Goal: Task Accomplishment & Management: Use online tool/utility

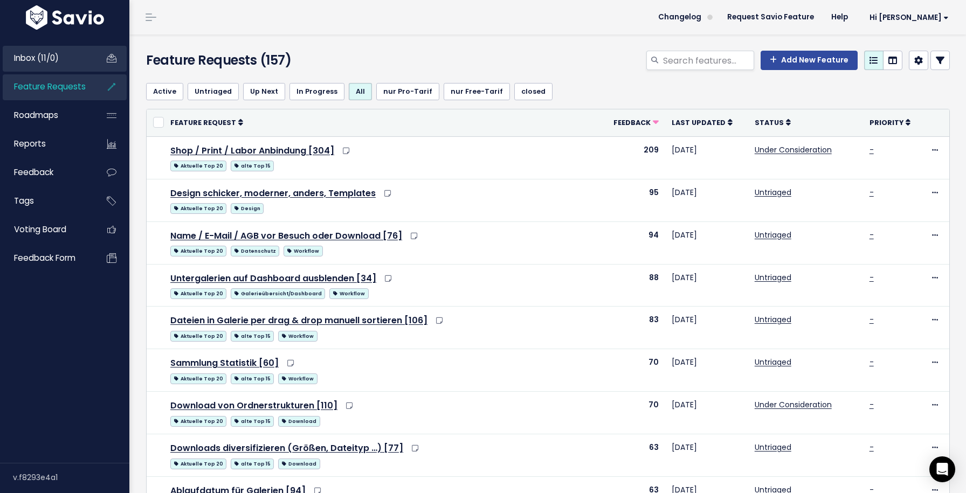
click at [81, 65] on link "Inbox (11/0)" at bounding box center [46, 58] width 87 height 25
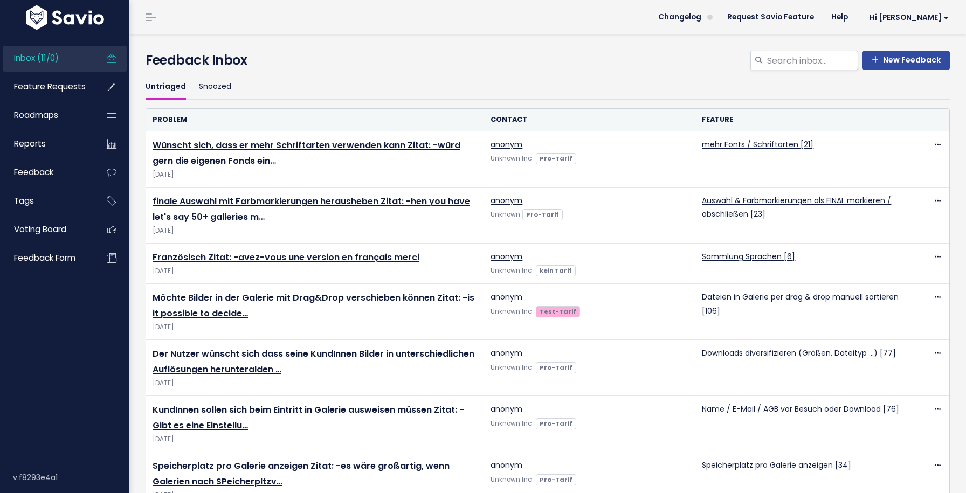
click at [62, 56] on link "Inbox (11/0)" at bounding box center [46, 58] width 87 height 25
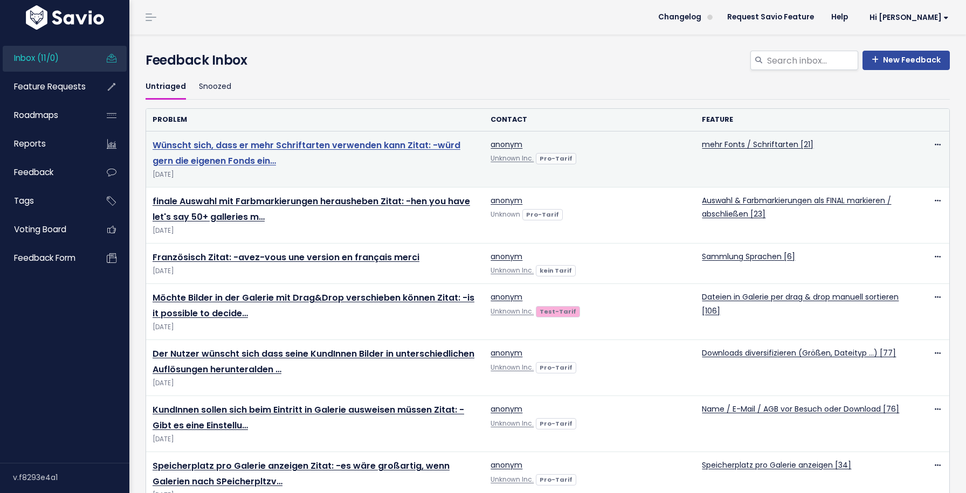
click at [283, 146] on link "Wünscht sich, dass er mehr Schriftarten verwenden kann Zitat: -würd gern die ei…" at bounding box center [307, 153] width 308 height 28
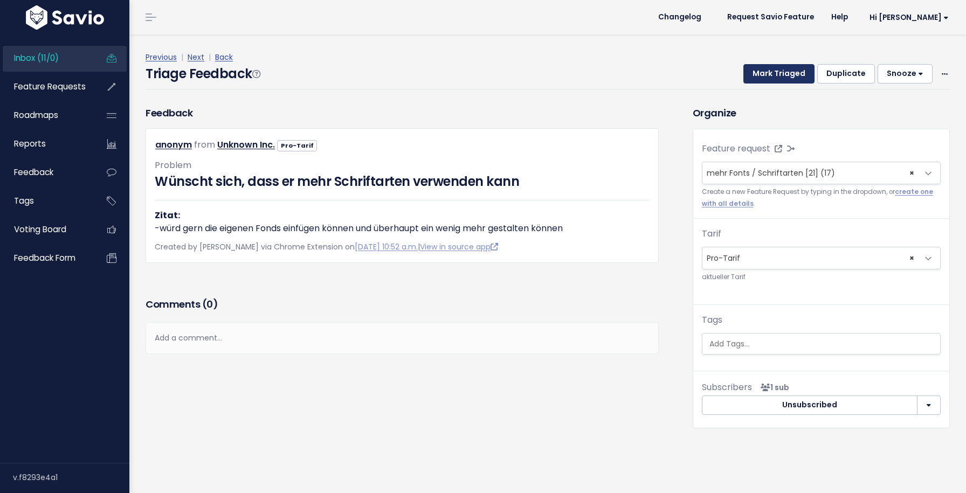
click at [790, 78] on button "Mark Triaged" at bounding box center [779, 73] width 71 height 19
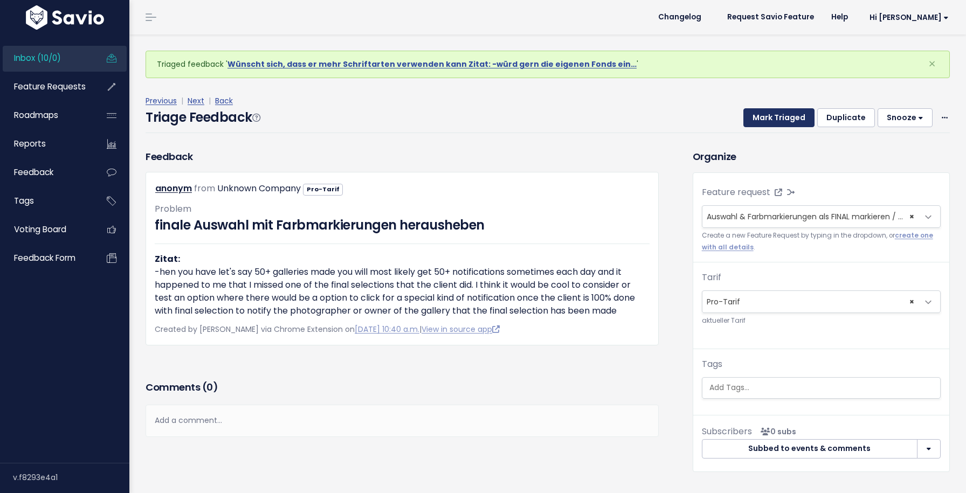
click at [776, 114] on button "Mark Triaged" at bounding box center [779, 117] width 71 height 19
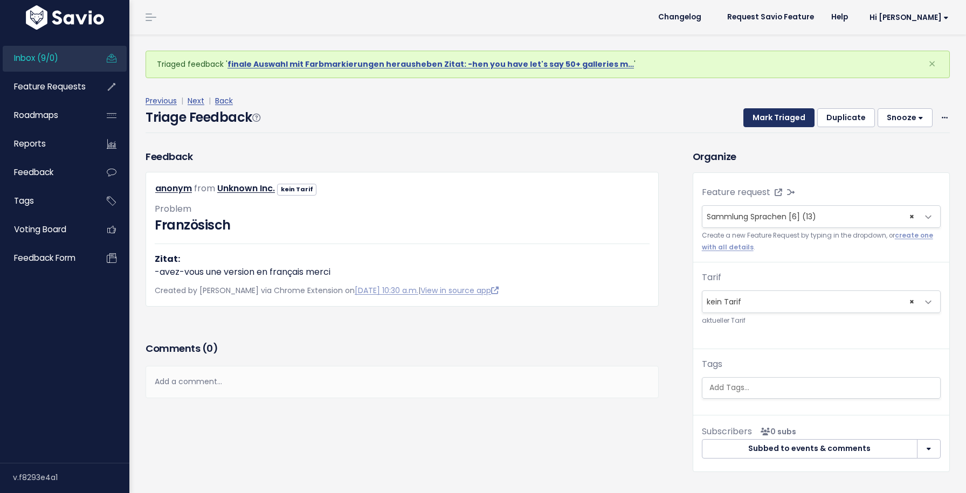
click at [776, 114] on button "Mark Triaged" at bounding box center [779, 117] width 71 height 19
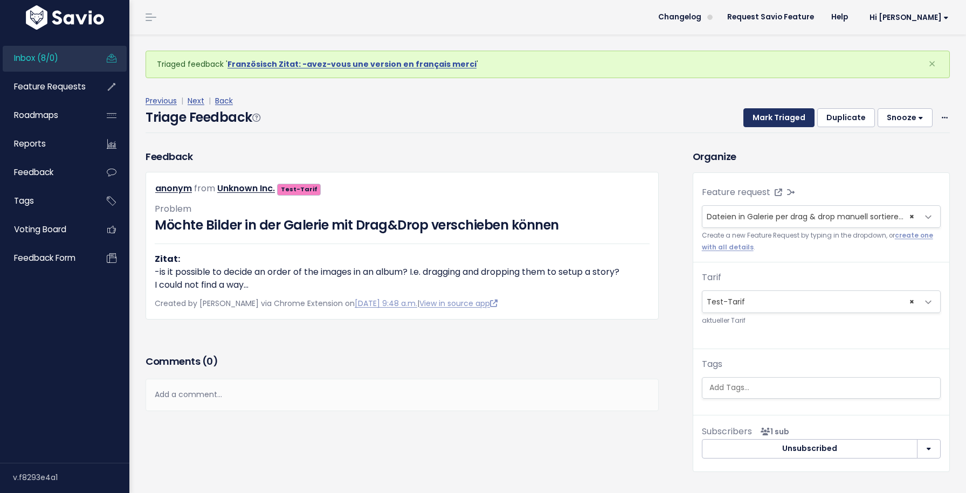
click at [776, 114] on button "Mark Triaged" at bounding box center [779, 117] width 71 height 19
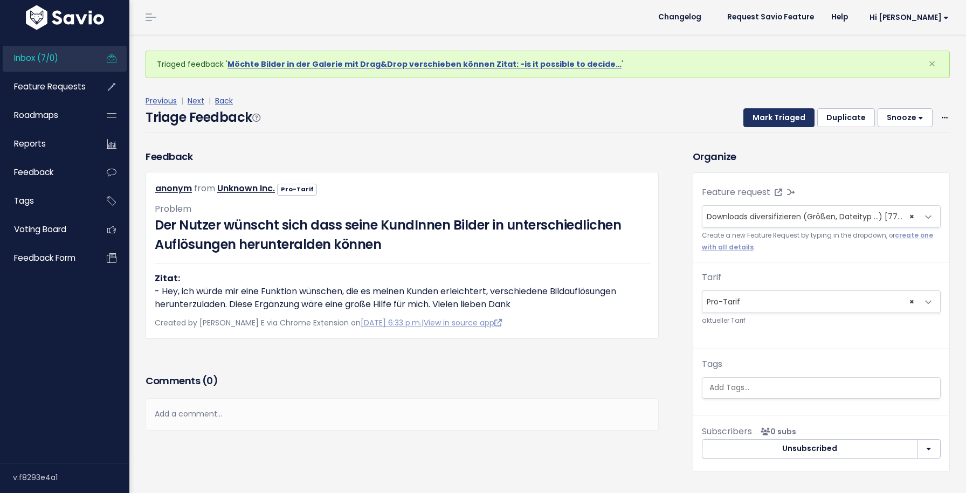
click at [776, 114] on button "Mark Triaged" at bounding box center [779, 117] width 71 height 19
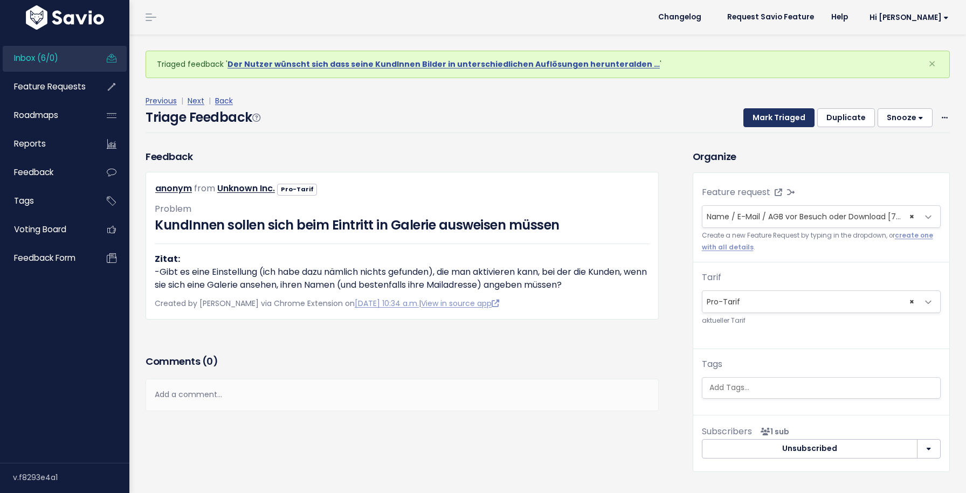
click at [776, 114] on button "Mark Triaged" at bounding box center [779, 117] width 71 height 19
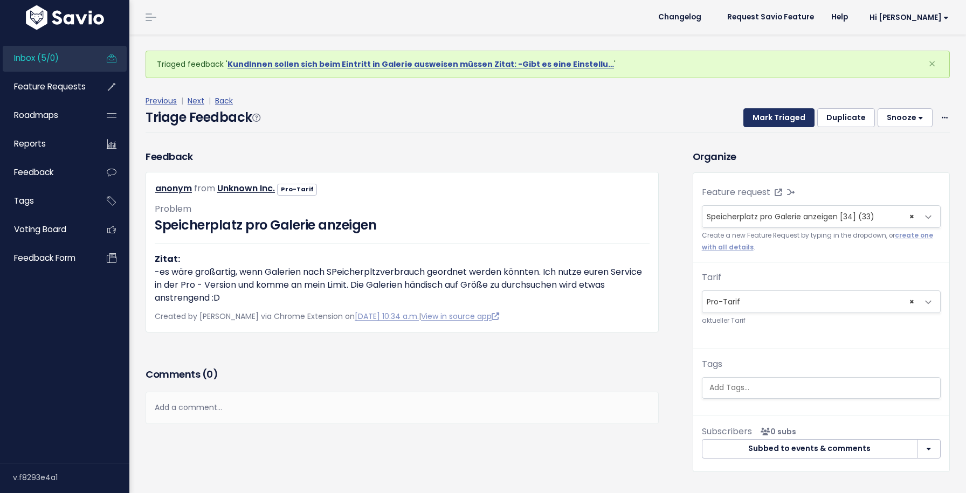
click at [776, 114] on button "Mark Triaged" at bounding box center [779, 117] width 71 height 19
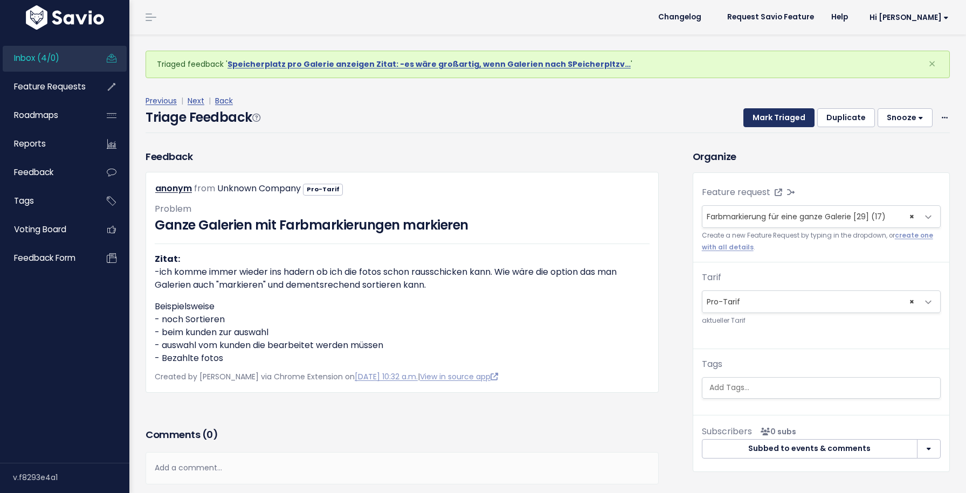
click at [776, 114] on button "Mark Triaged" at bounding box center [779, 117] width 71 height 19
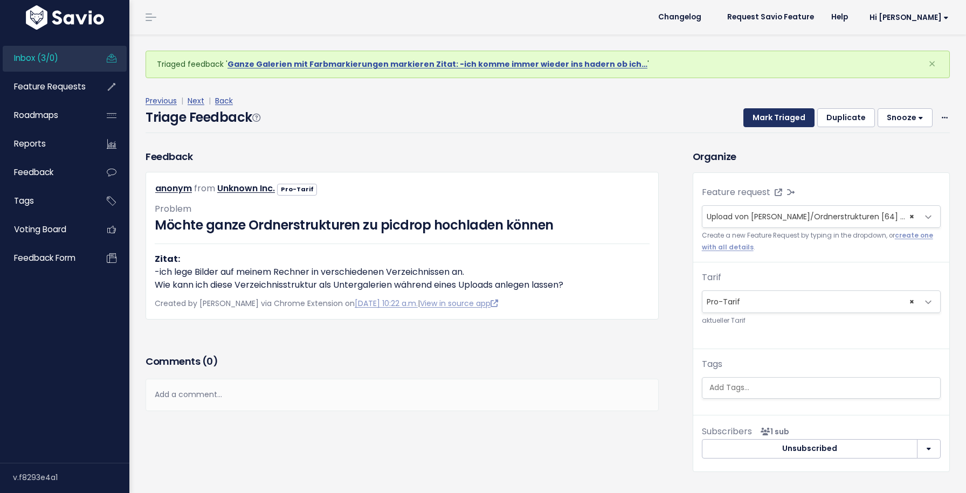
click at [776, 114] on button "Mark Triaged" at bounding box center [779, 117] width 71 height 19
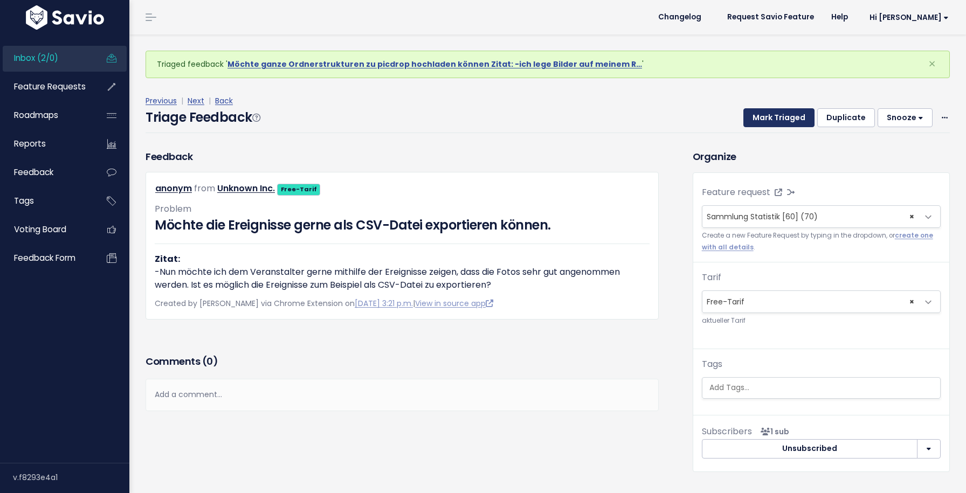
click at [776, 114] on button "Mark Triaged" at bounding box center [779, 117] width 71 height 19
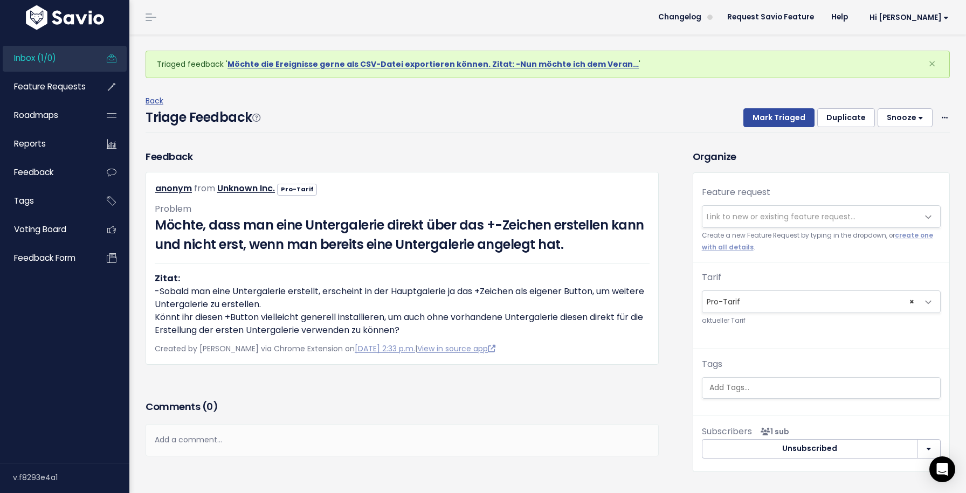
click at [761, 222] on span "Link to new or existing feature request..." at bounding box center [811, 217] width 216 height 22
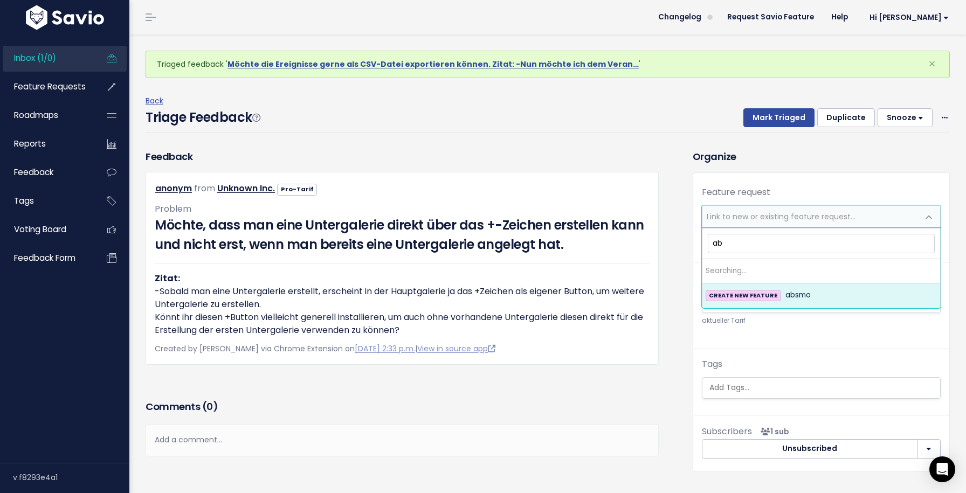
type input "a"
type input "Abstimmungs-Modus"
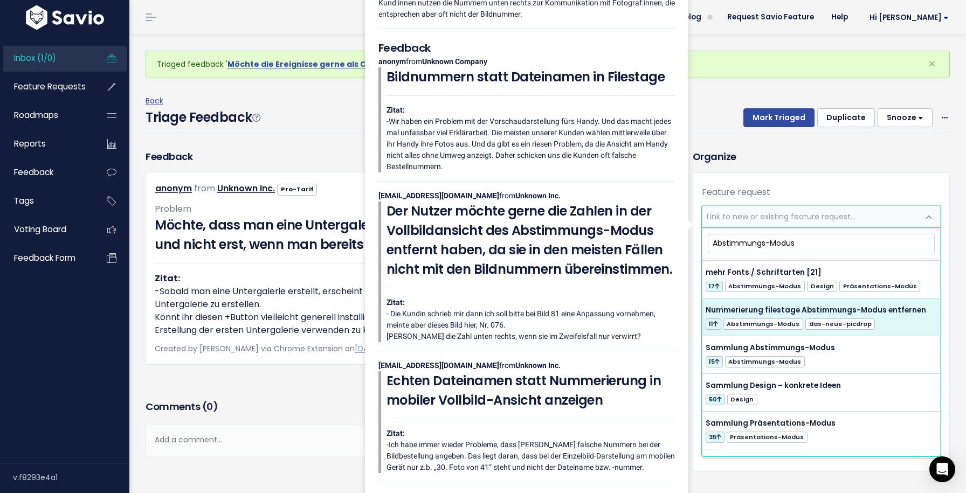
scroll to position [75, 0]
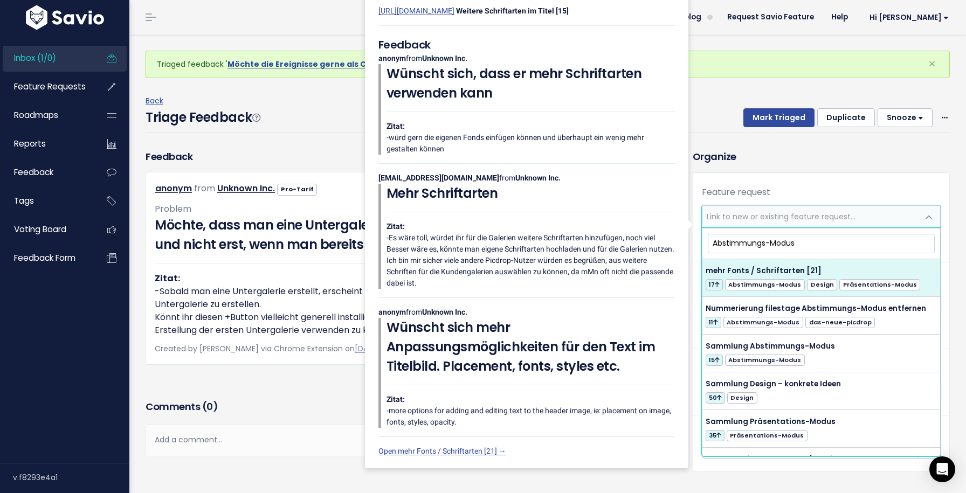
click at [778, 239] on input "Abstimmungs-Modus" at bounding box center [821, 243] width 227 height 19
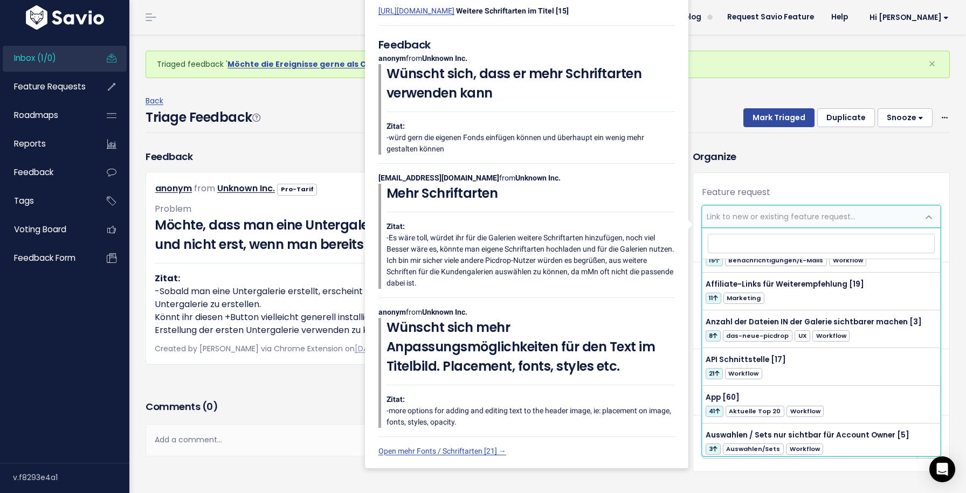
scroll to position [0, 0]
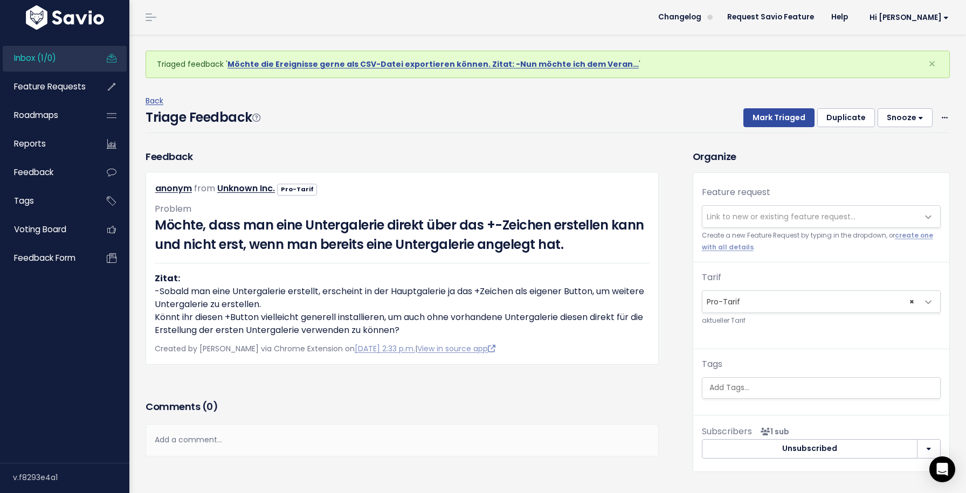
click at [771, 129] on div "Triage Feedback Mark Triaged Duplicate Snooze 1 day 3 days 7 days 14 days Edit …" at bounding box center [548, 120] width 804 height 25
click at [770, 127] on div "Triage Feedback Mark Triaged Duplicate Snooze 1 day 3 days 7 days 14 days Edit …" at bounding box center [548, 120] width 804 height 25
click at [766, 119] on button "Mark Triaged" at bounding box center [779, 117] width 71 height 19
